Goal: Find specific page/section: Find specific page/section

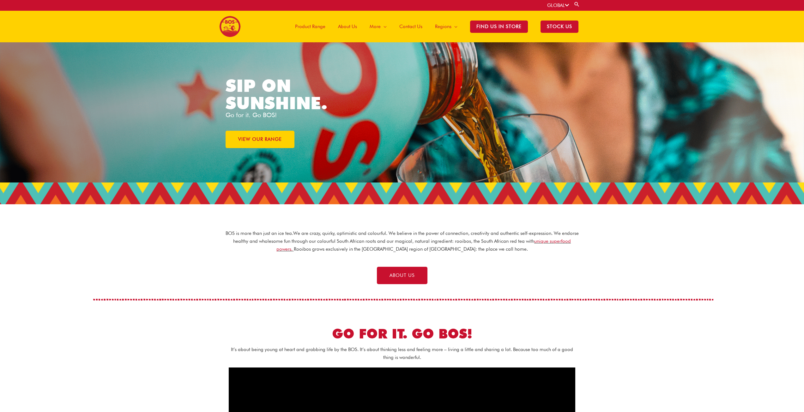
click at [560, 9] on div "GLOBAL Search for: Search" at bounding box center [566, 5] width 38 height 11
click at [565, 6] on icon at bounding box center [567, 5] width 4 height 5
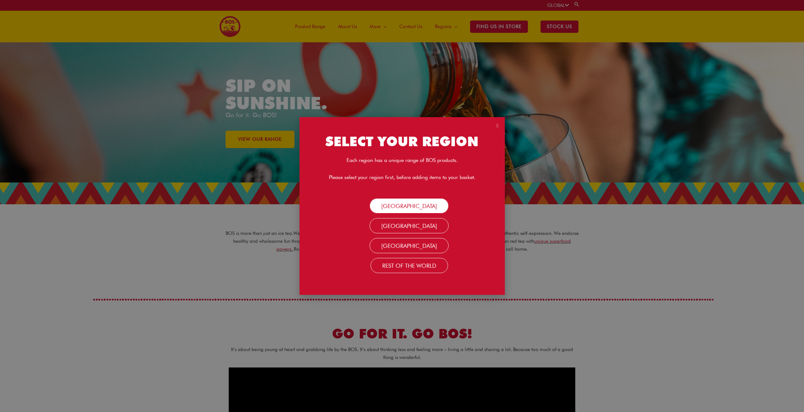
click at [395, 206] on link "[GEOGRAPHIC_DATA]" at bounding box center [409, 205] width 79 height 15
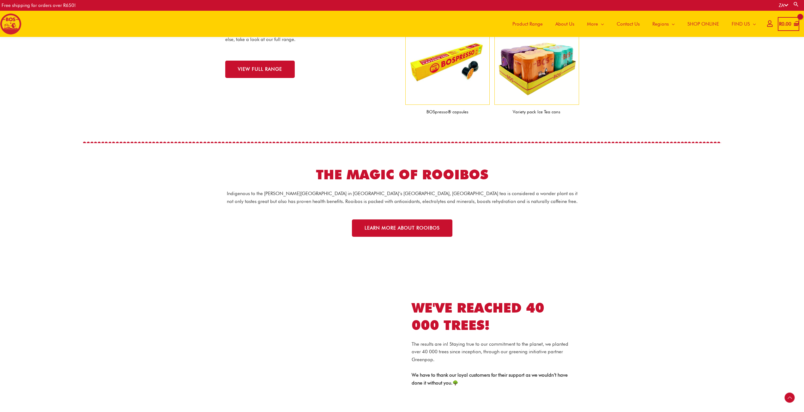
scroll to position [725, 0]
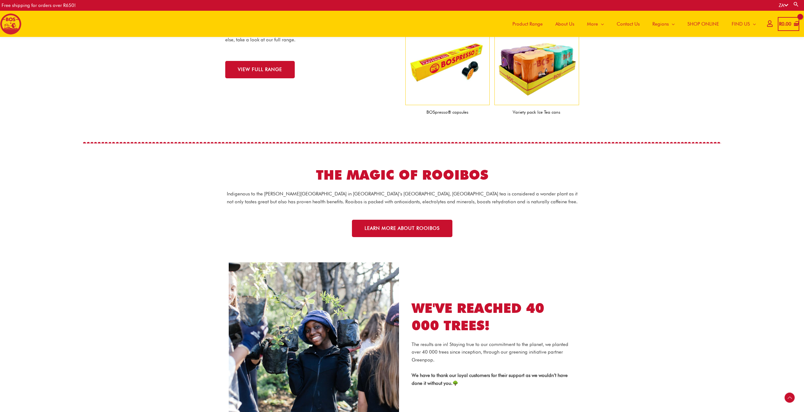
click at [527, 26] on span "Product Range" at bounding box center [528, 24] width 30 height 19
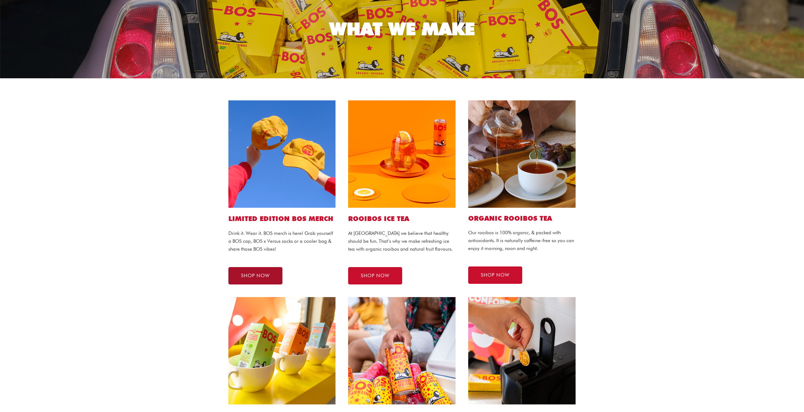
click at [247, 271] on link "SHOP NOW" at bounding box center [255, 275] width 54 height 17
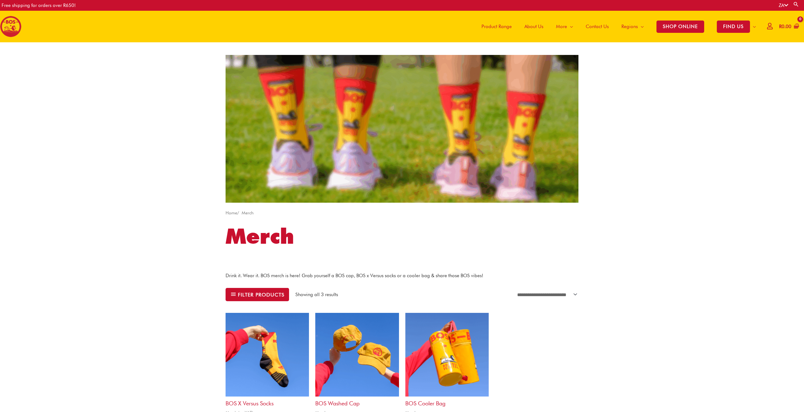
drag, startPoint x: 457, startPoint y: 30, endPoint x: 452, endPoint y: 27, distance: 6.2
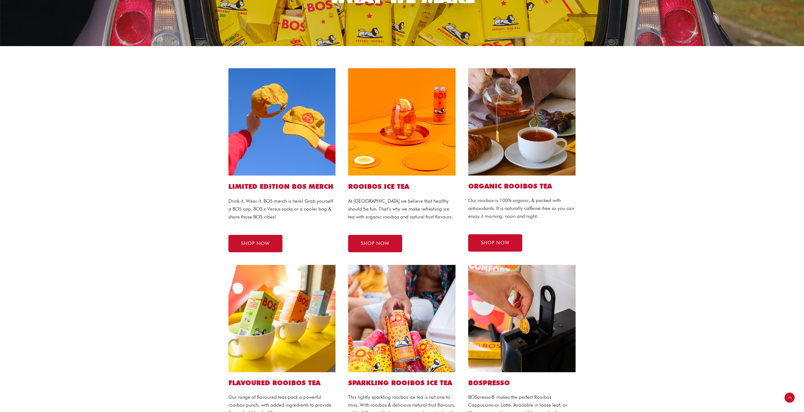
scroll to position [95, 0]
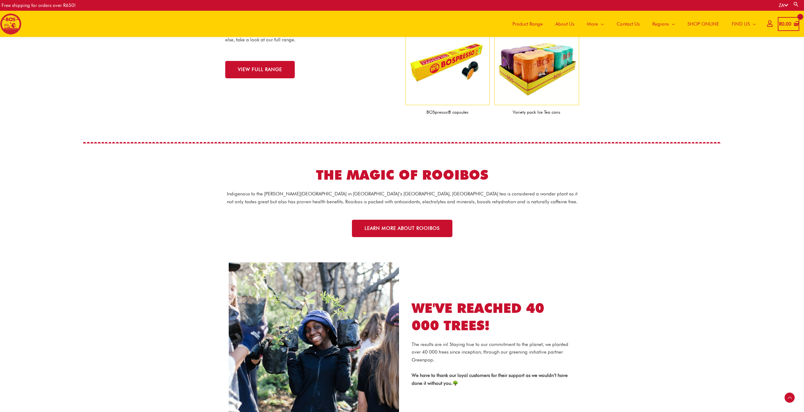
click at [782, 2] on div "ZA Search for: Search" at bounding box center [791, 5] width 25 height 11
click at [782, 5] on link "ZA" at bounding box center [783, 6] width 9 height 6
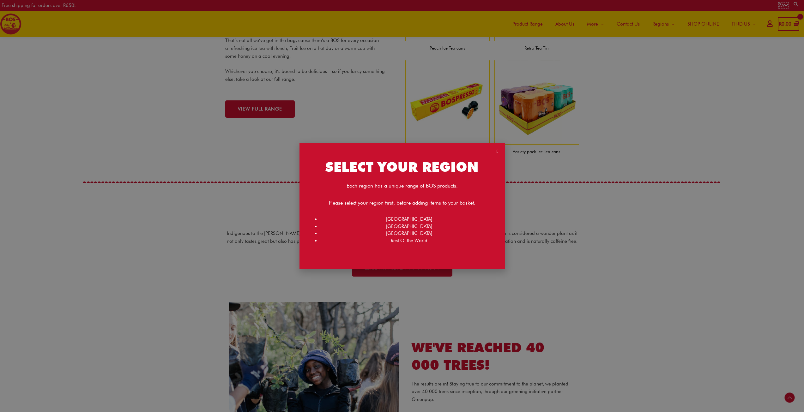
scroll to position [684, 0]
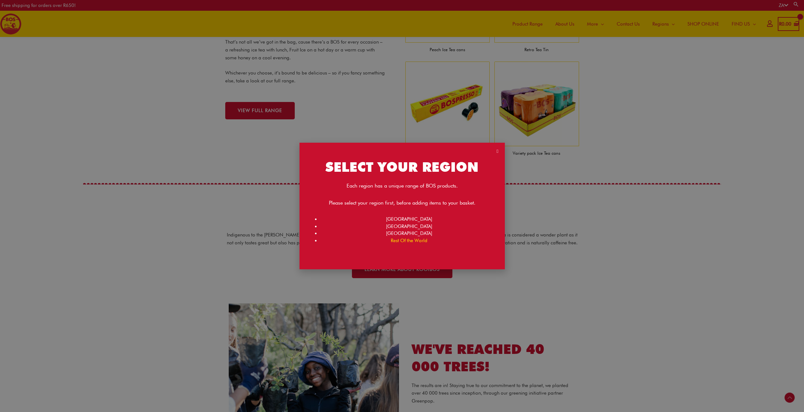
click at [406, 241] on link "Rest Of the World" at bounding box center [409, 241] width 37 height 6
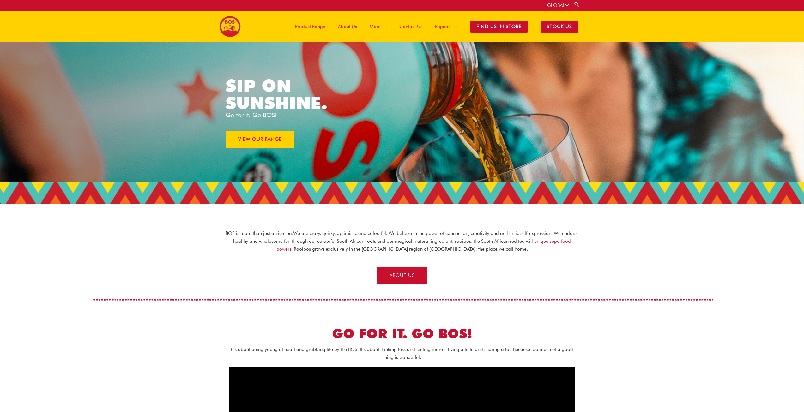
click at [304, 24] on span "Product Range" at bounding box center [310, 26] width 30 height 19
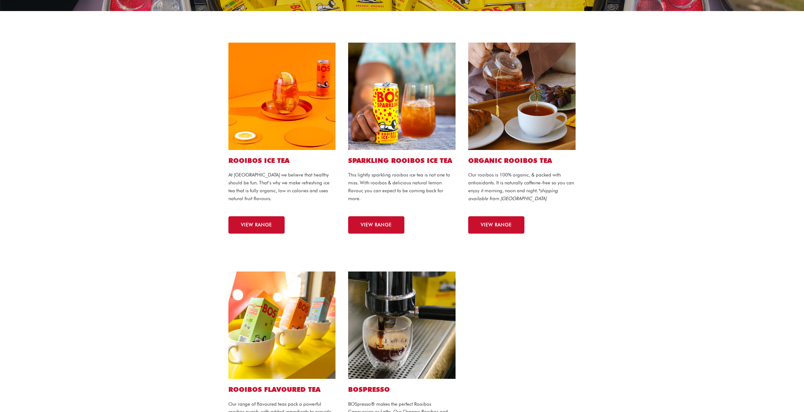
scroll to position [158, 0]
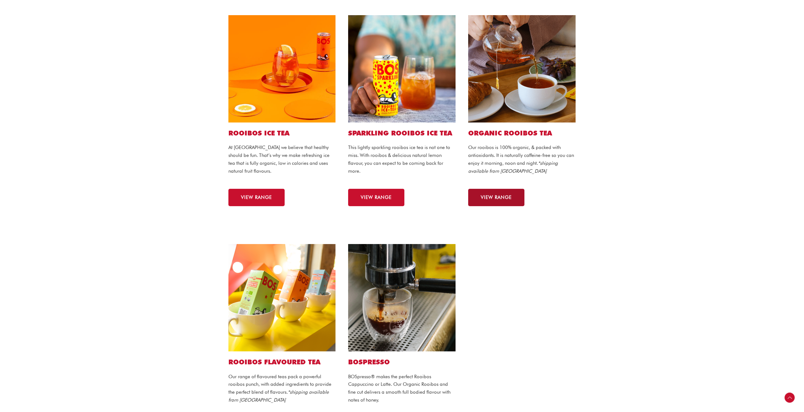
click at [498, 203] on link "VIEW RANGE" at bounding box center [496, 197] width 56 height 17
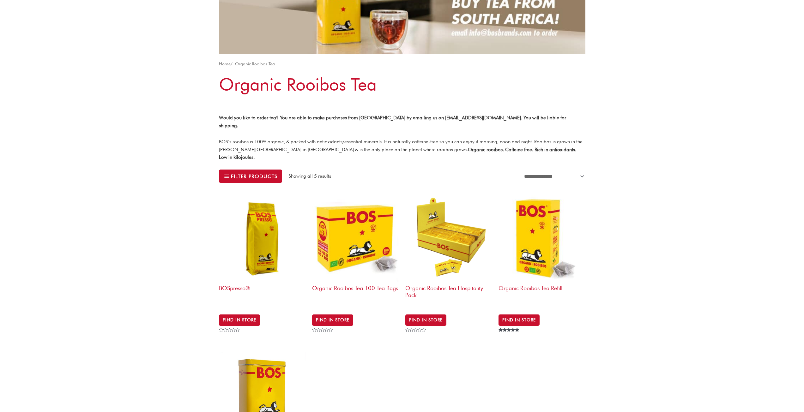
scroll to position [63, 0]
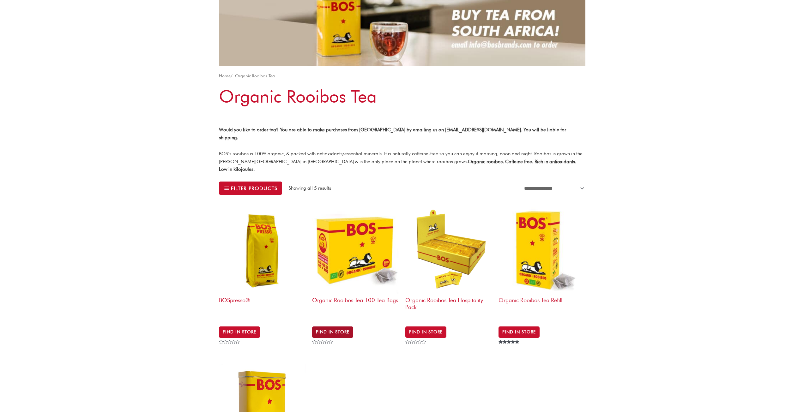
click at [332, 327] on link "Find in Store" at bounding box center [332, 332] width 41 height 11
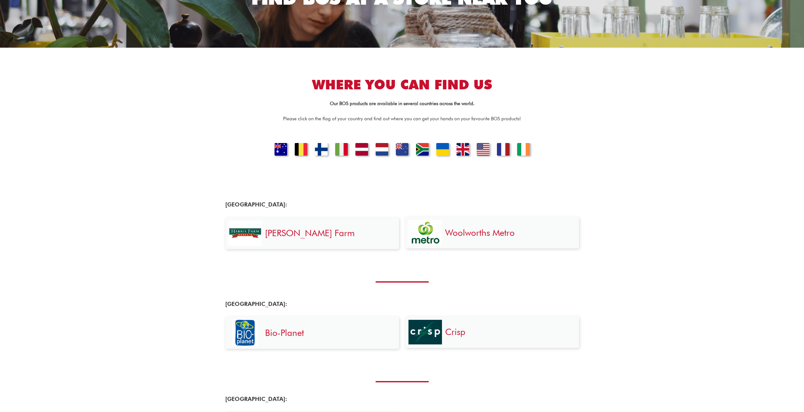
scroll to position [95, 0]
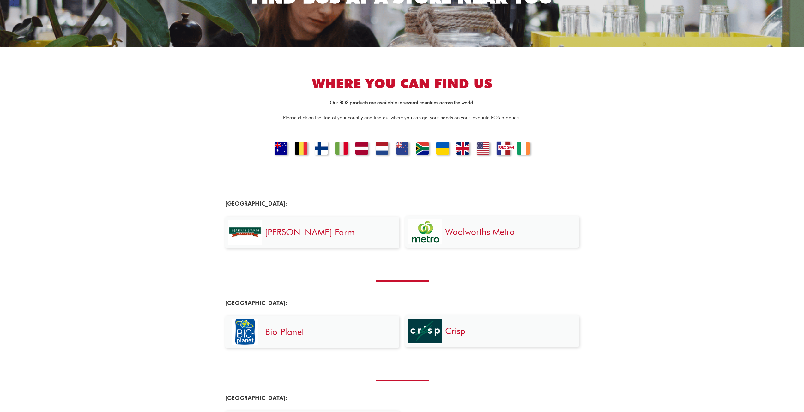
click at [499, 152] on link "[GEOGRAPHIC_DATA]" at bounding box center [502, 149] width 21 height 15
click at [500, 151] on link "[GEOGRAPHIC_DATA]" at bounding box center [502, 149] width 21 height 15
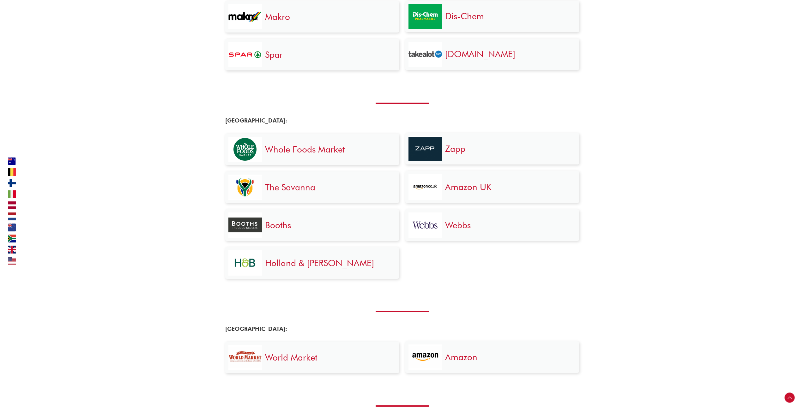
scroll to position [1169, 0]
